Goal: Information Seeking & Learning: Learn about a topic

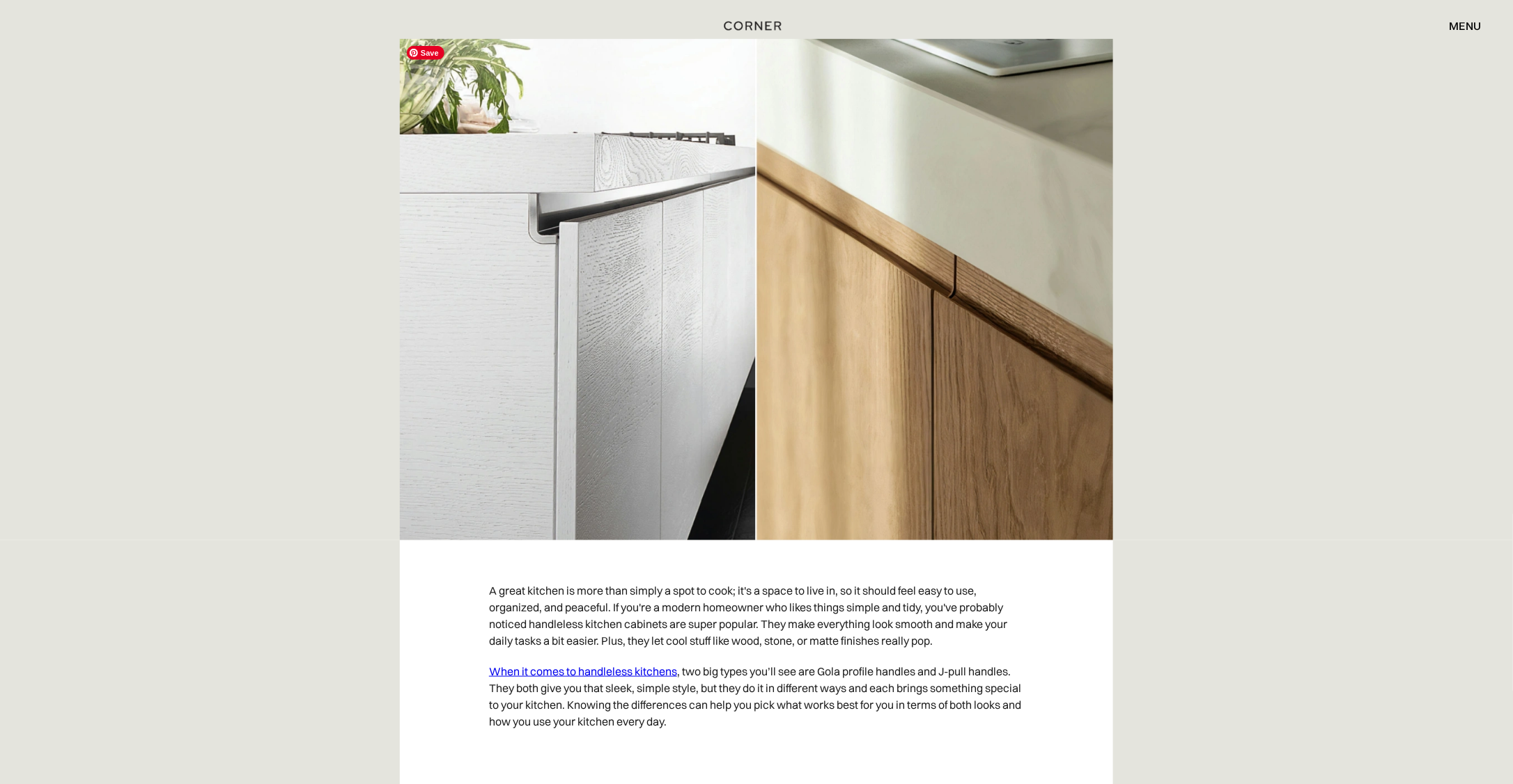
scroll to position [557, 0]
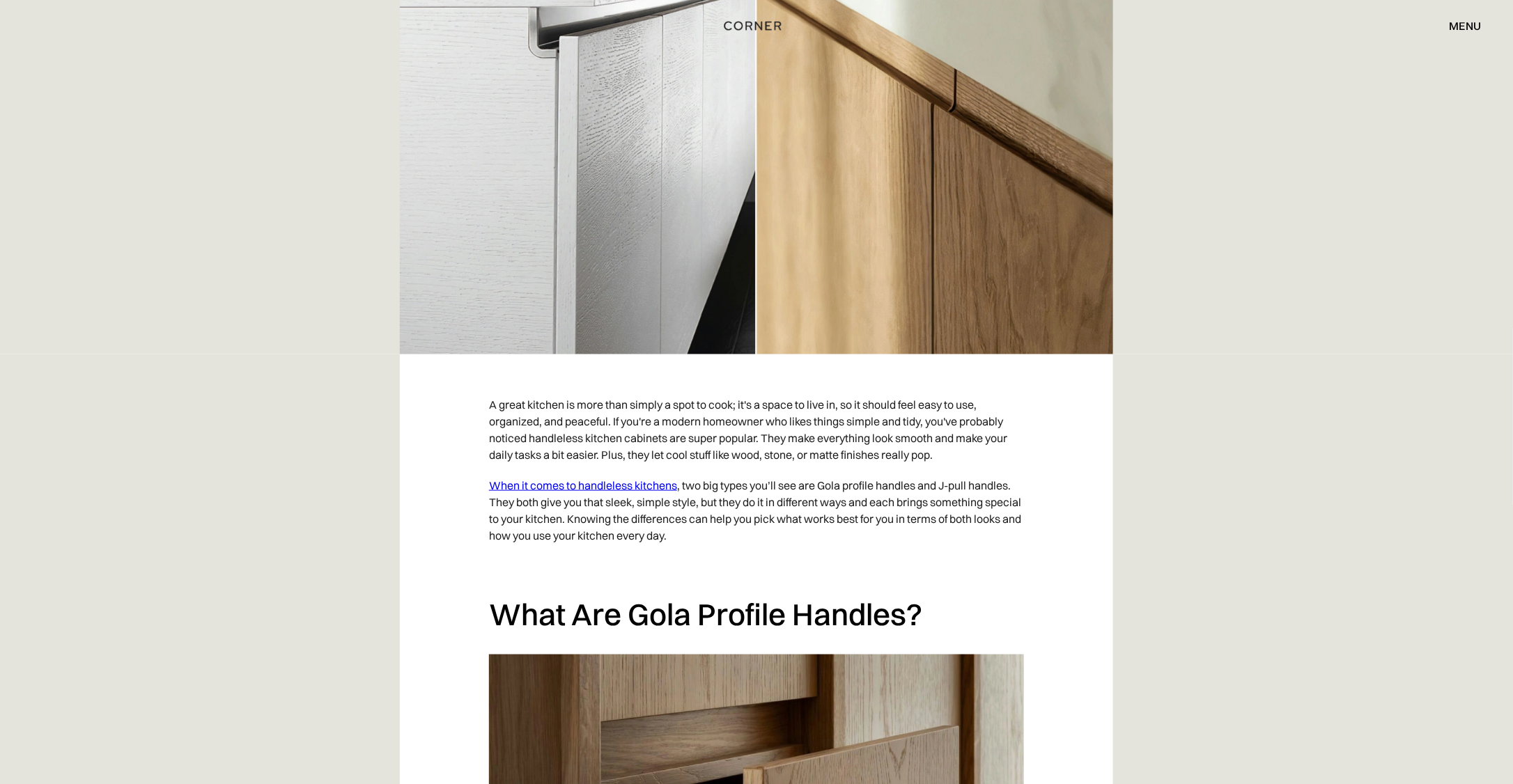
click at [560, 483] on link "When it comes to handleless kitchens" at bounding box center [583, 485] width 188 height 14
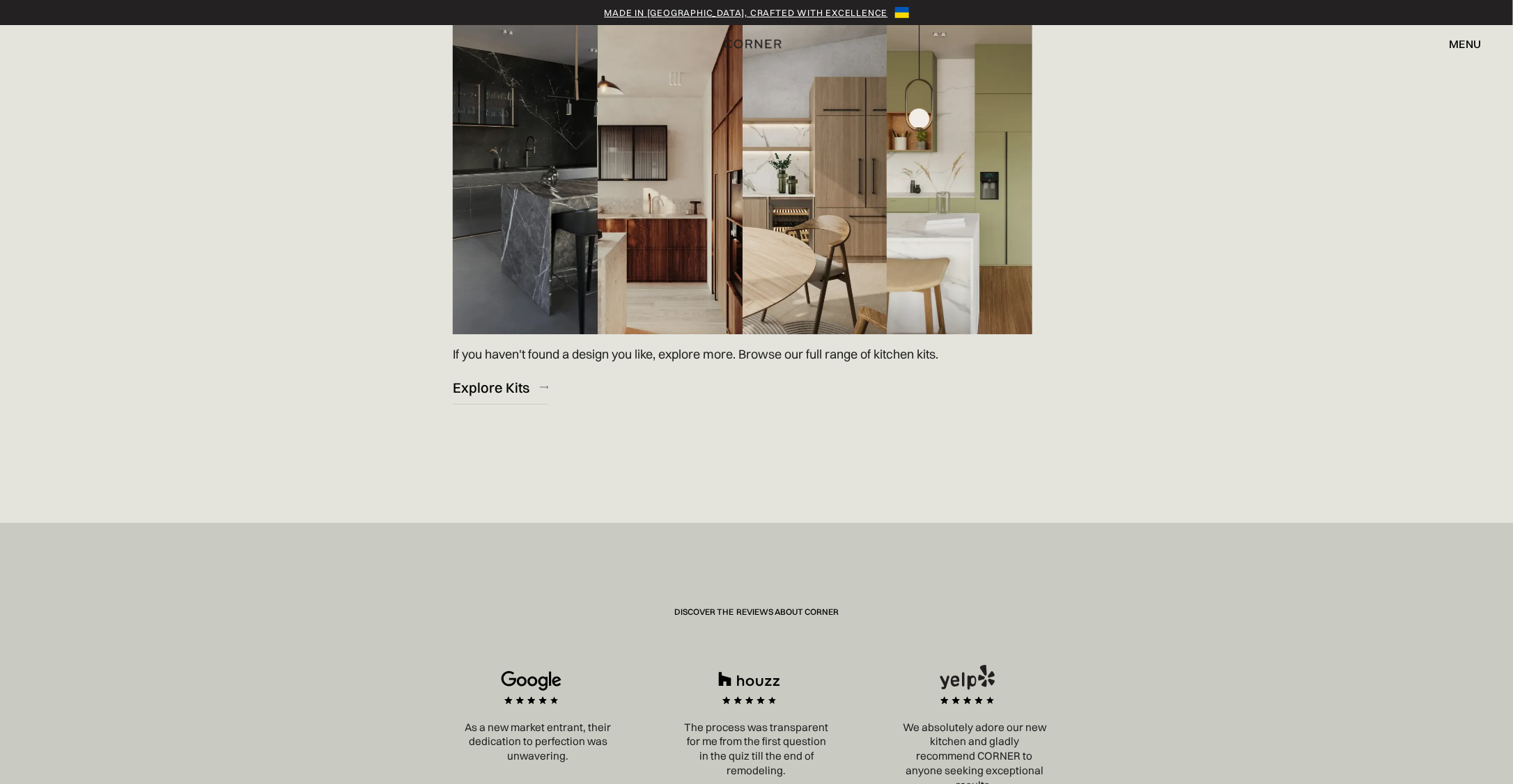
scroll to position [2042, 0]
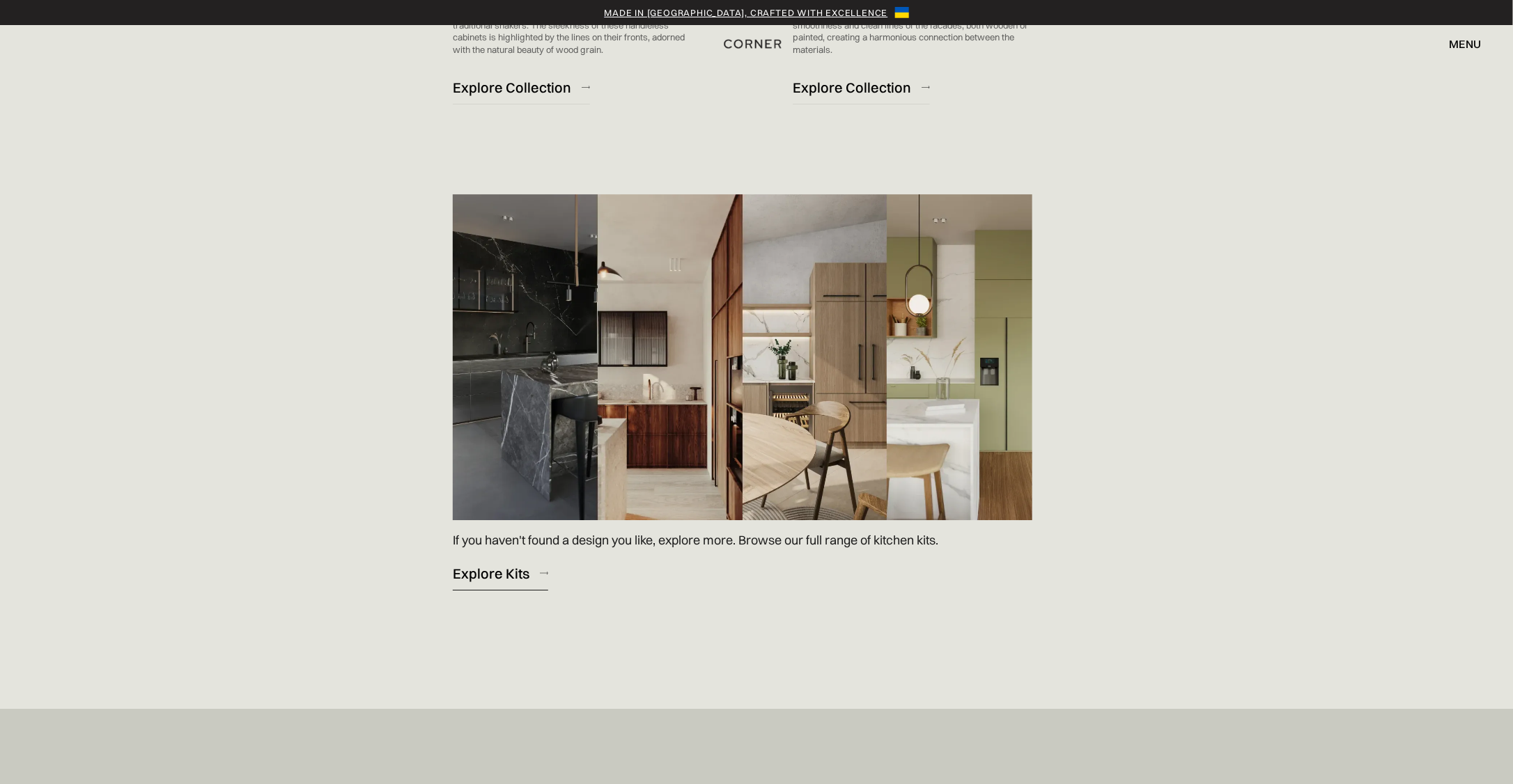
click at [511, 571] on div "Explore Kits" at bounding box center [491, 573] width 77 height 19
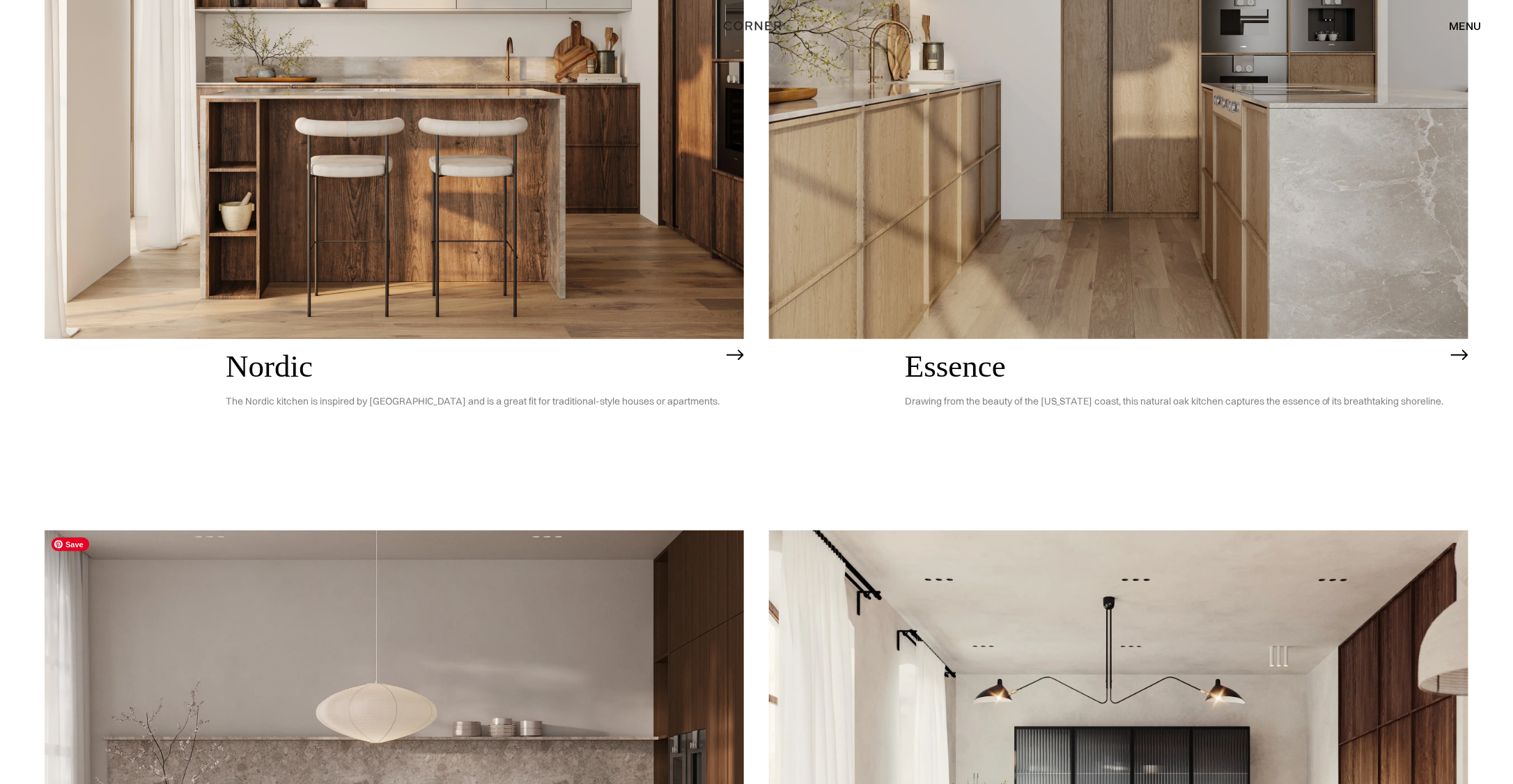
scroll to position [252, 0]
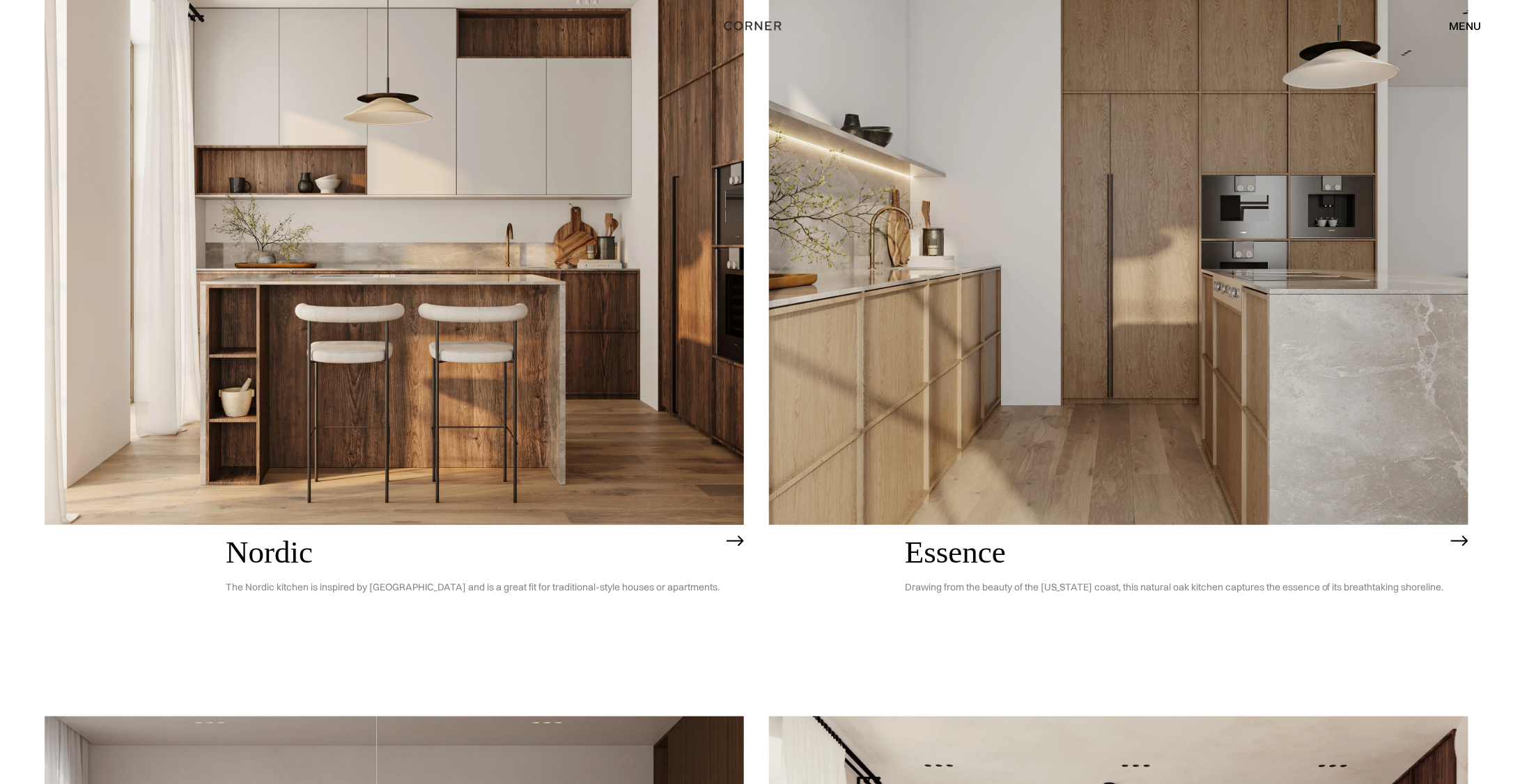
click at [848, 391] on img at bounding box center [1119, 245] width 699 height 559
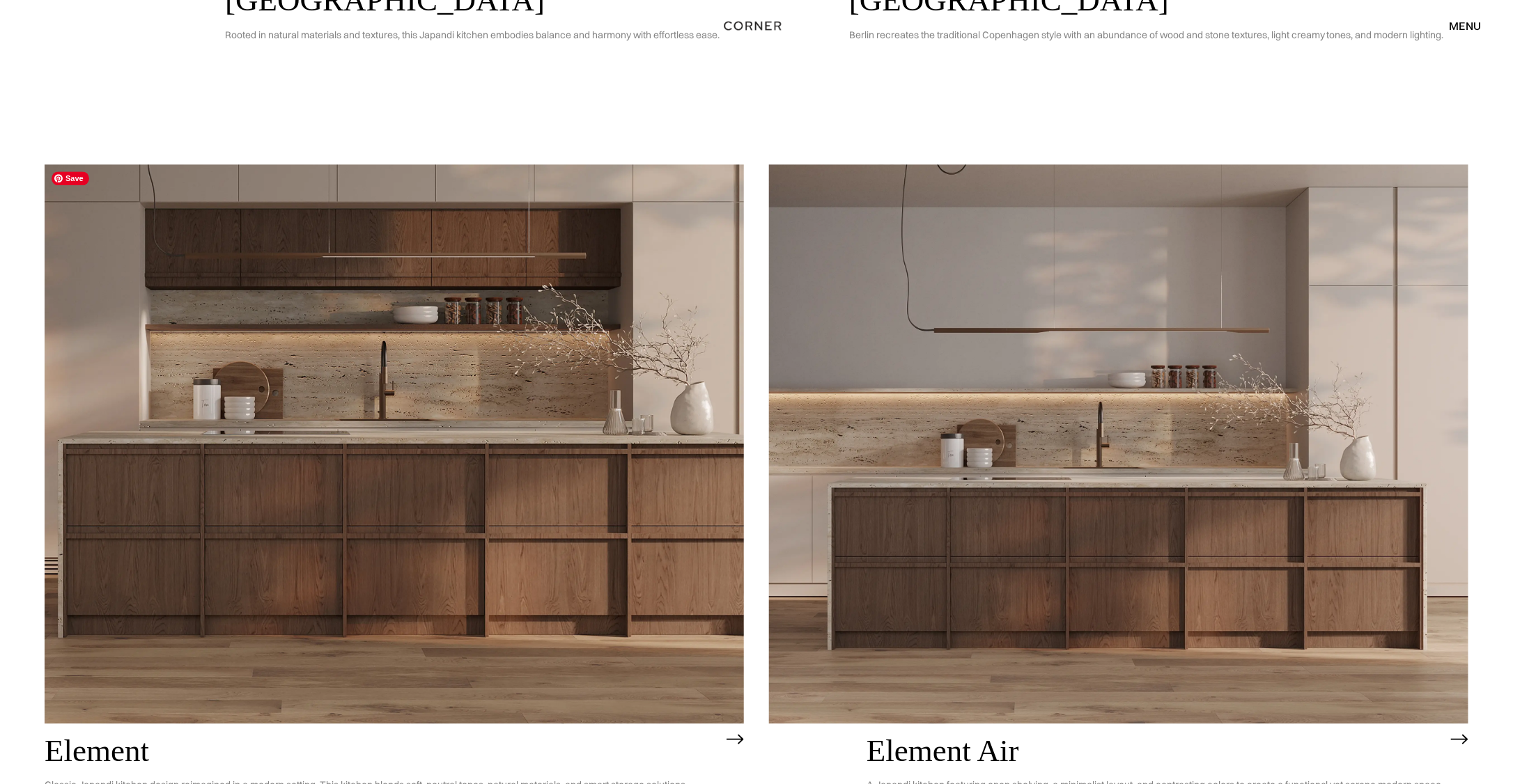
scroll to position [1740, 0]
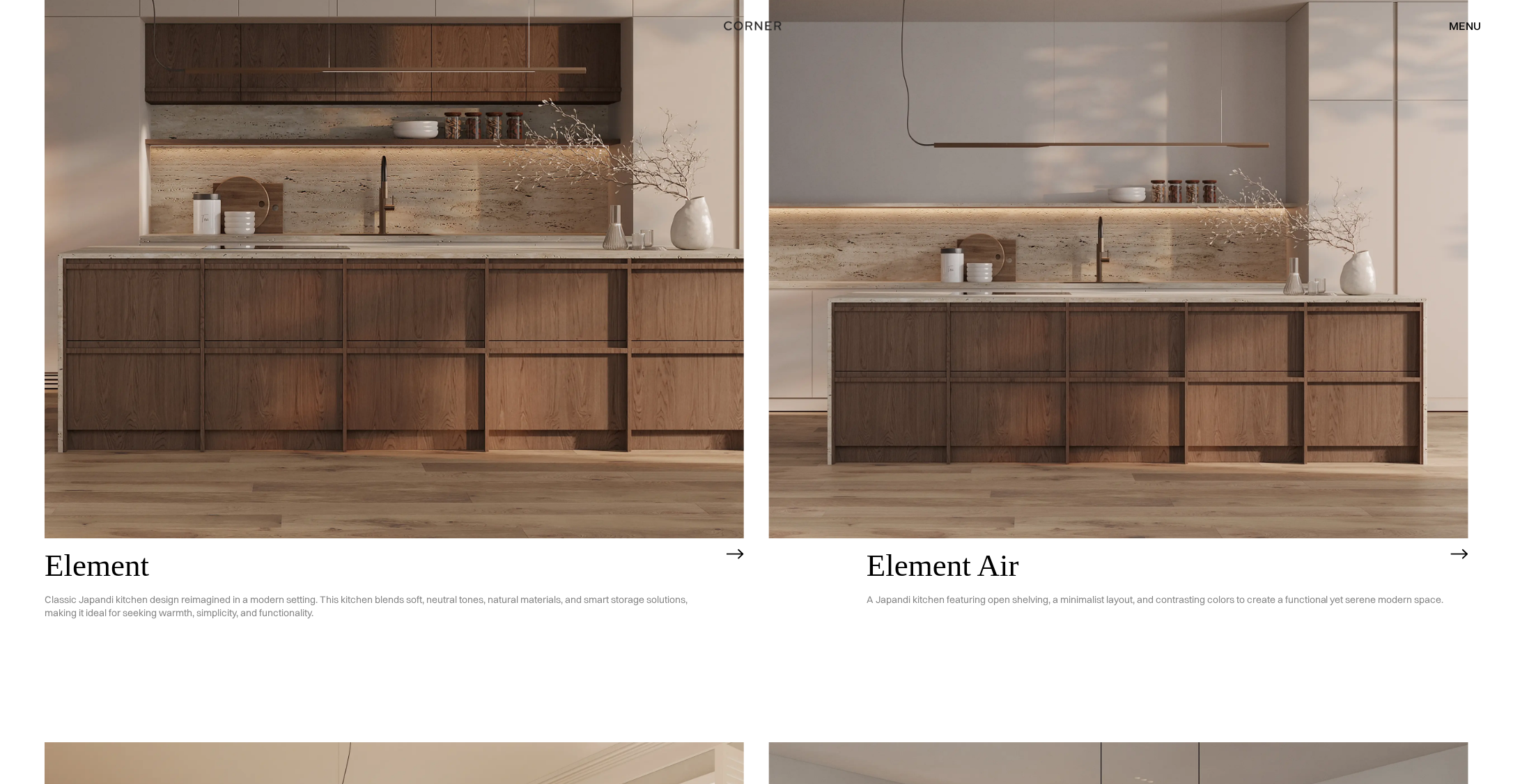
click at [940, 395] on img at bounding box center [1119, 258] width 699 height 559
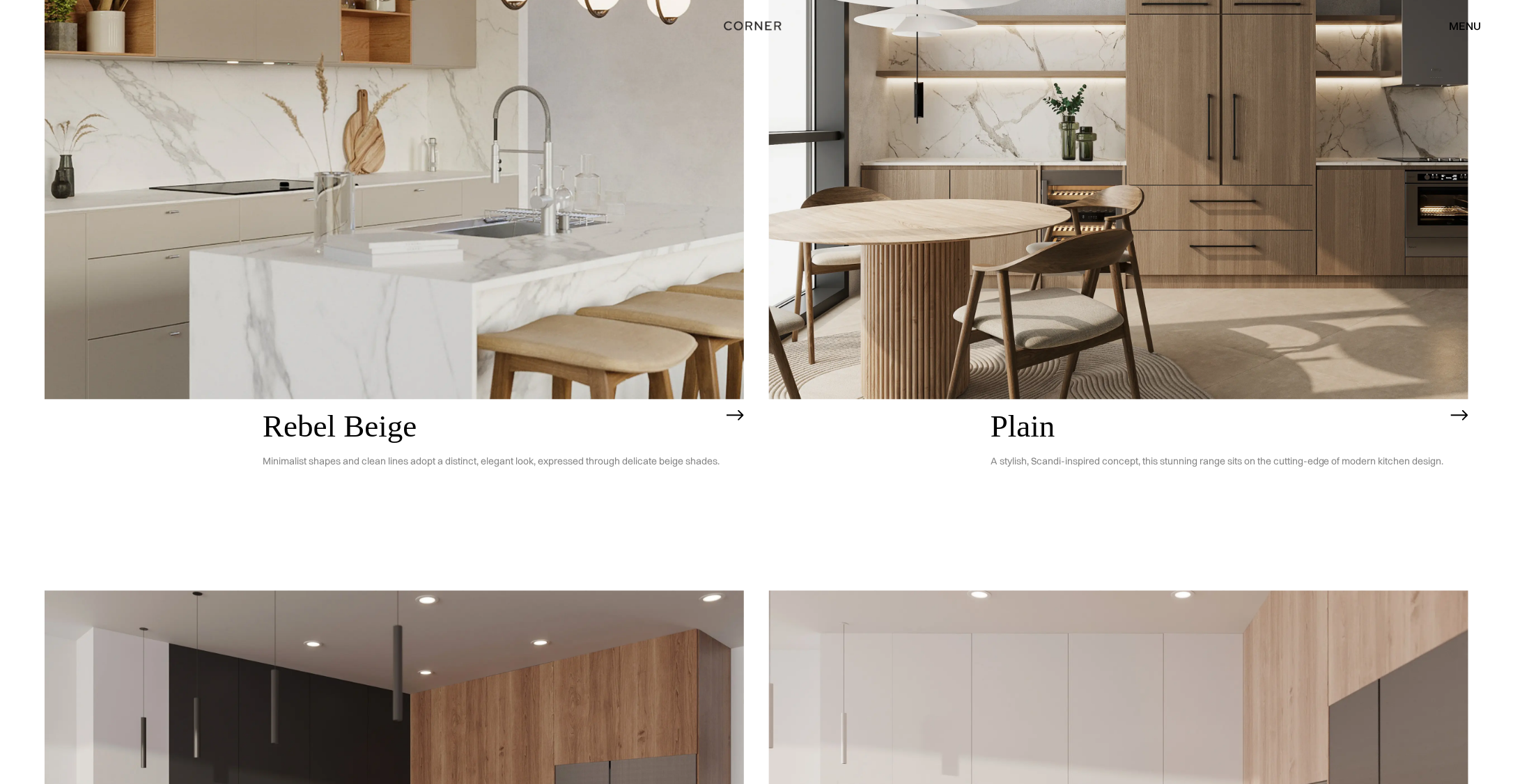
scroll to position [3971, 0]
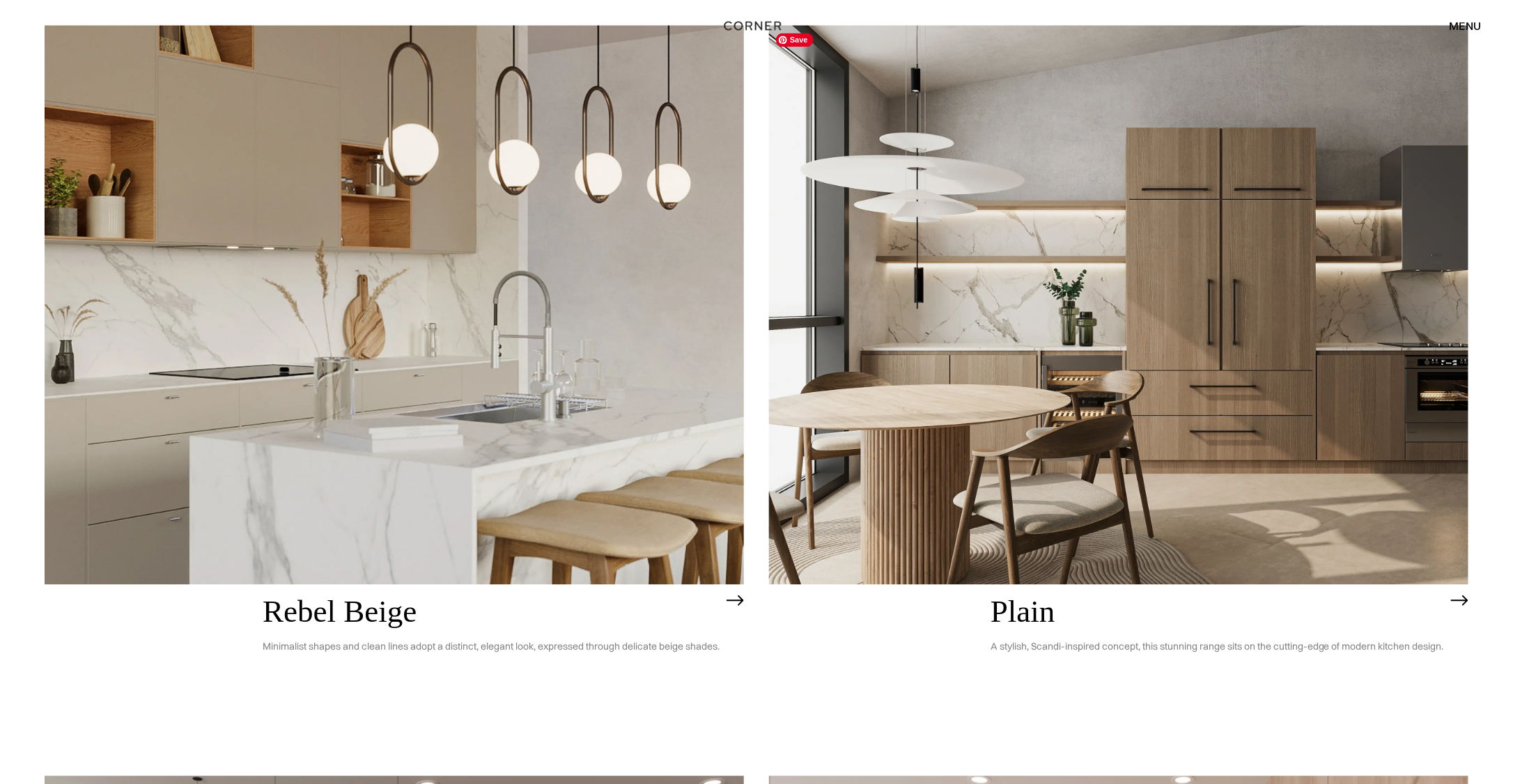
click at [940, 366] on img at bounding box center [1119, 305] width 699 height 559
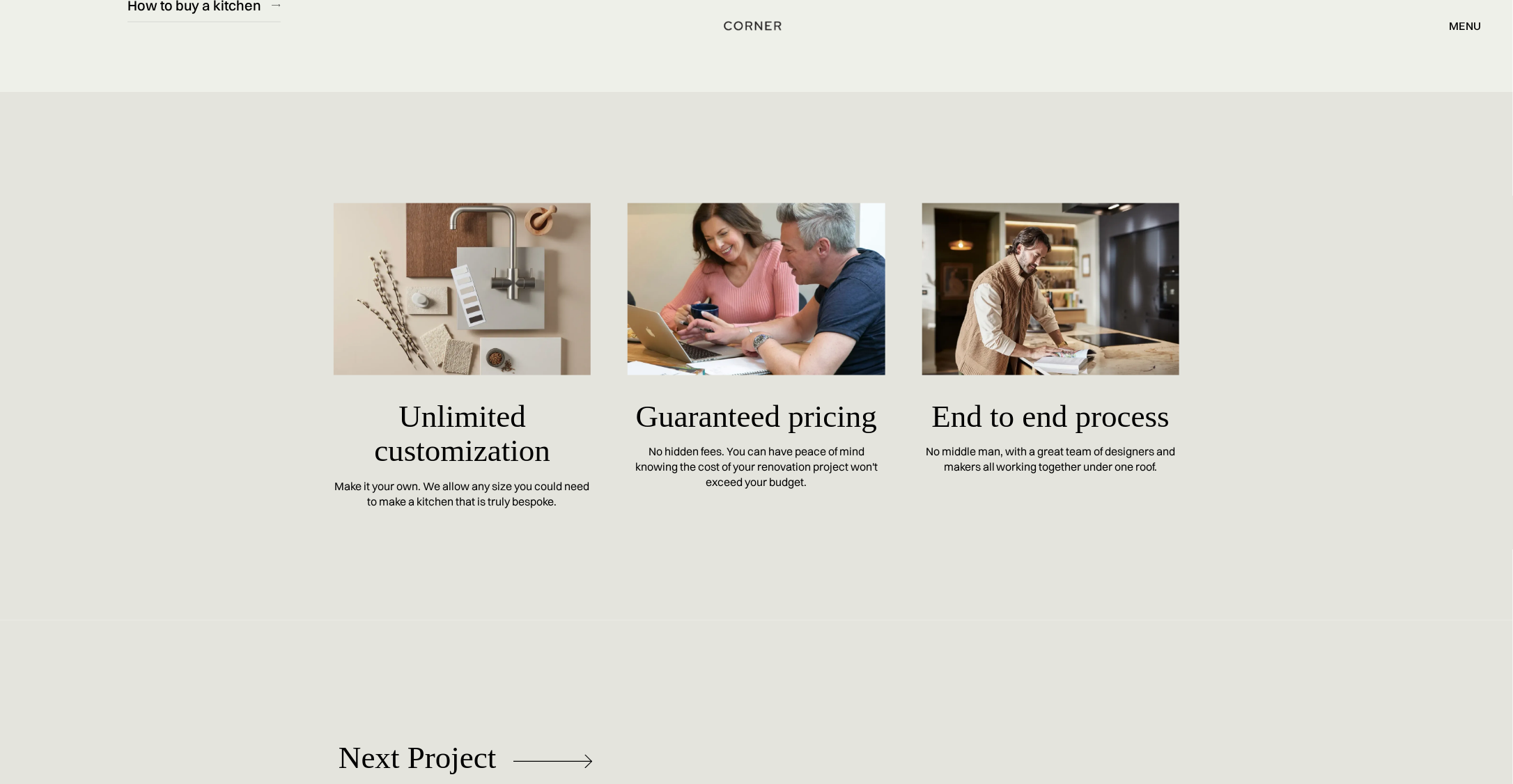
scroll to position [6314, 0]
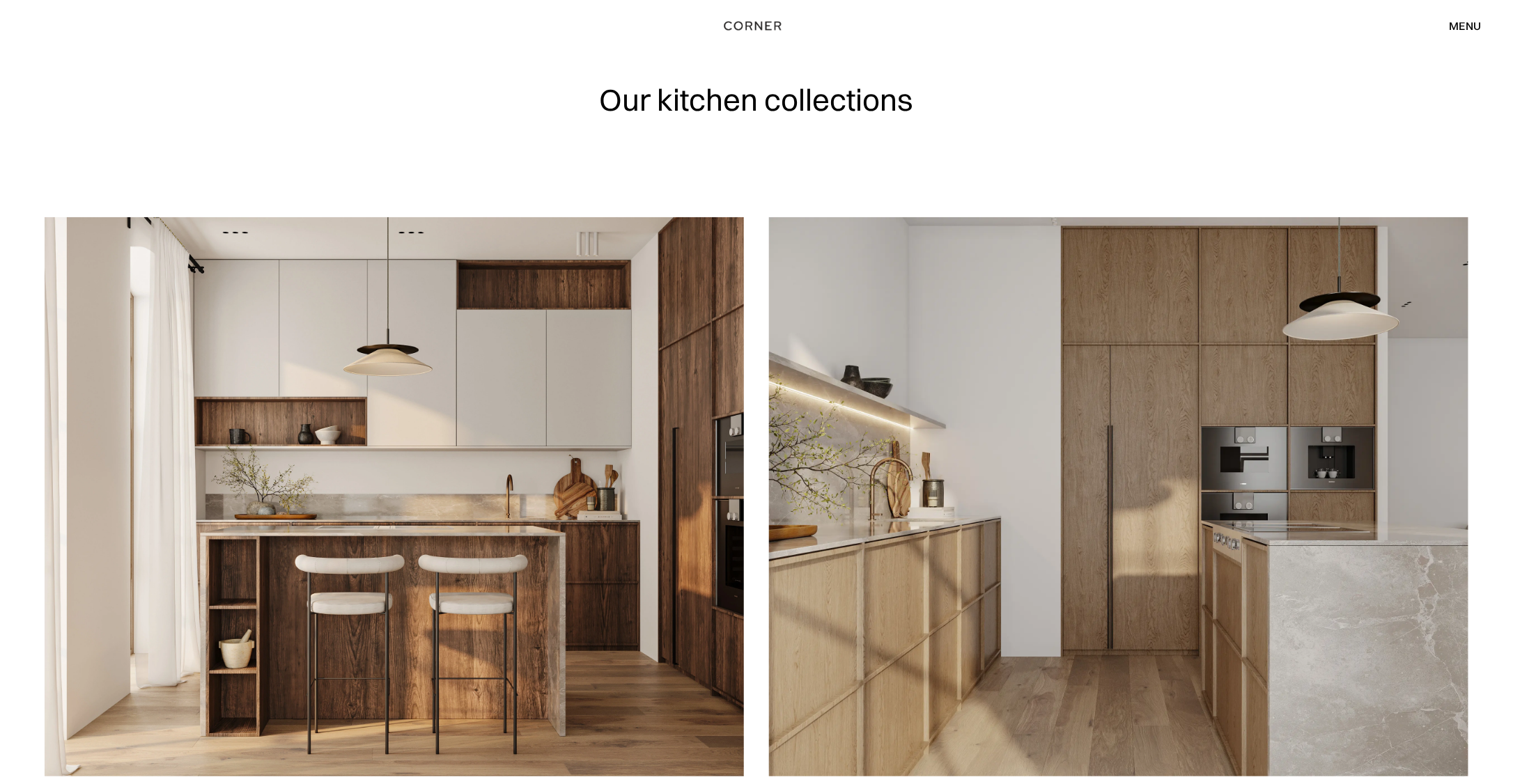
click at [1475, 21] on div "menu" at bounding box center [1466, 26] width 32 height 11
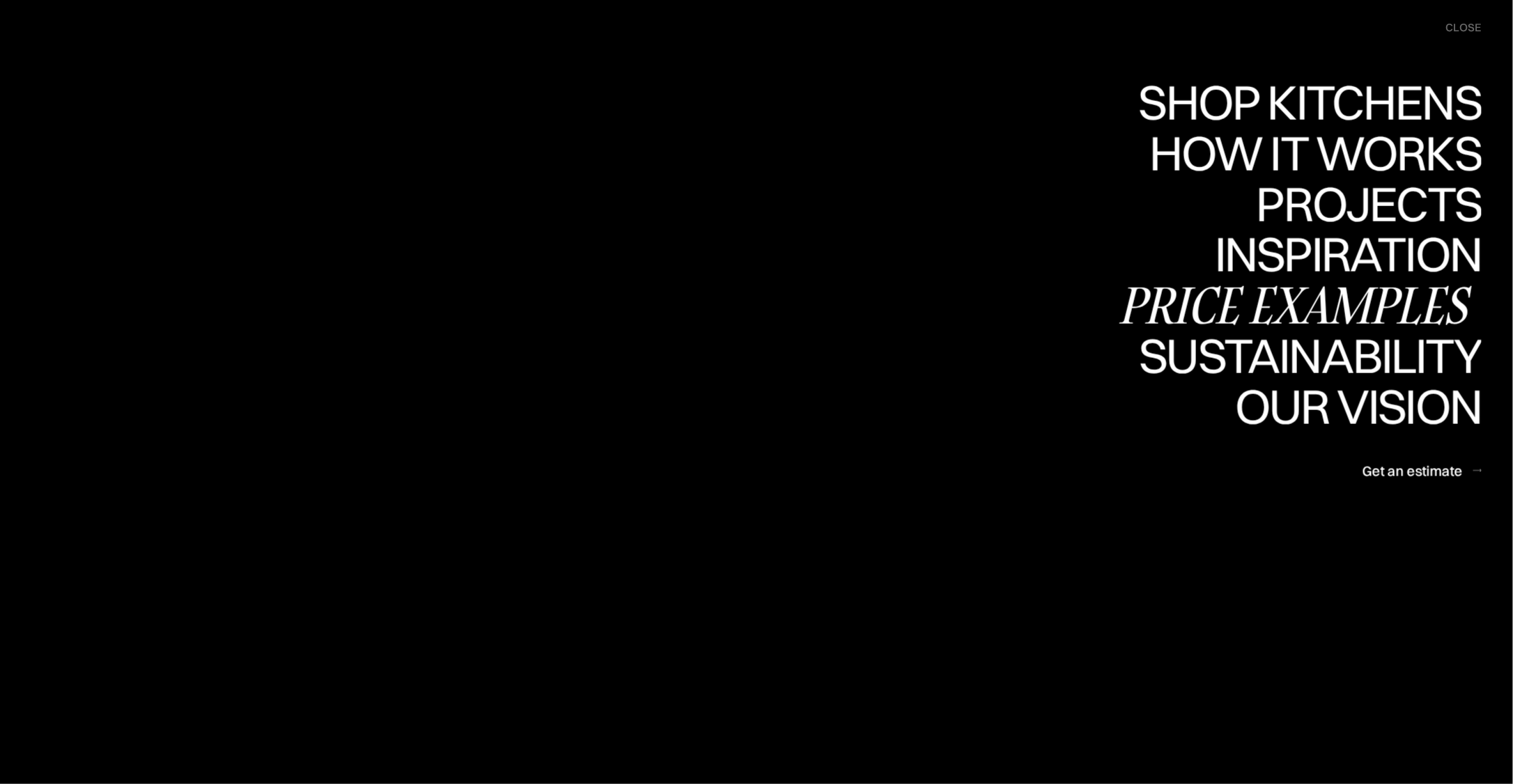
click at [1305, 305] on div "Price examples" at bounding box center [1299, 305] width 365 height 49
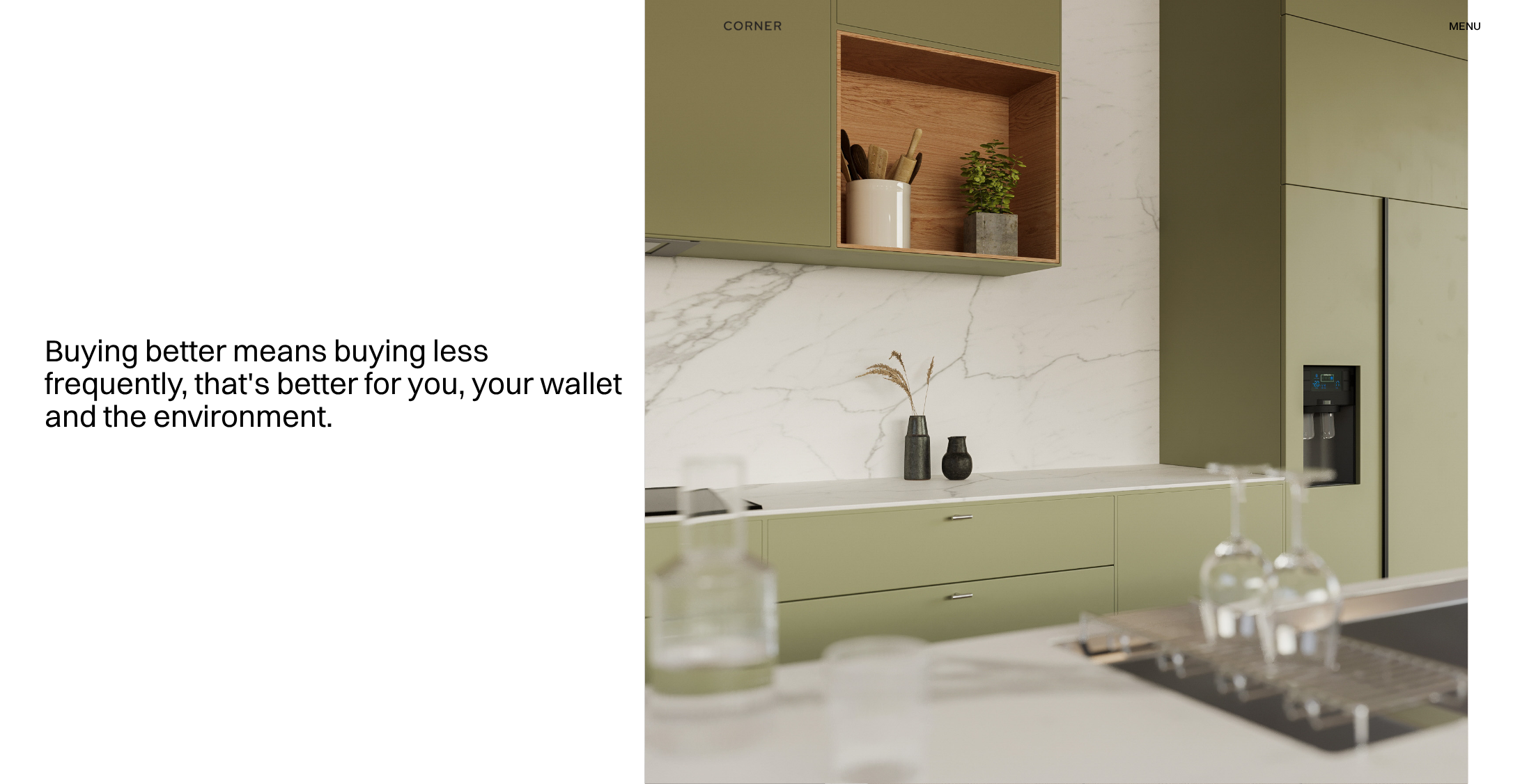
click at [1471, 29] on div "menu" at bounding box center [1466, 26] width 32 height 11
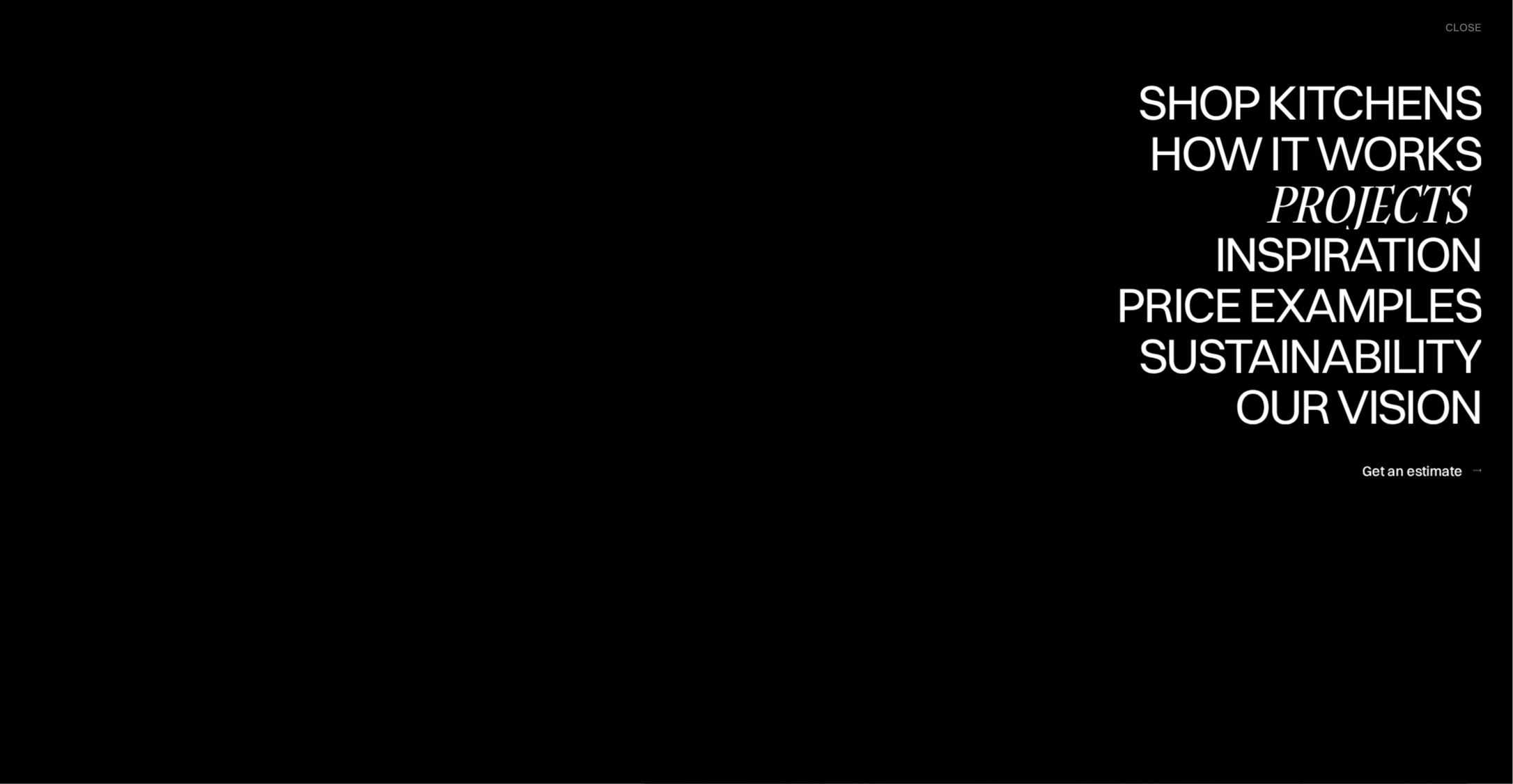
click at [1338, 198] on div "Projects" at bounding box center [1369, 203] width 225 height 49
